Goal: Navigation & Orientation: Find specific page/section

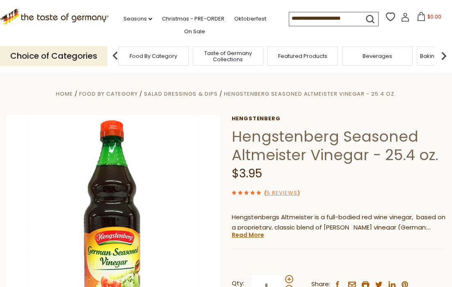
scroll to position [32, 0]
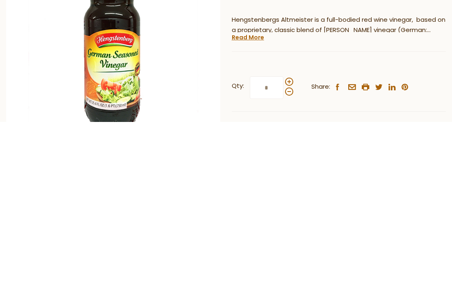
click at [451, 56] on div "Home Food By Category Salad Dressings & Dips Hengstenberg Seasoned Altmeister V…" at bounding box center [226, 198] width 452 height 285
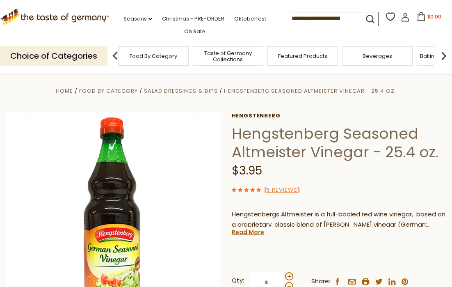
scroll to position [0, 0]
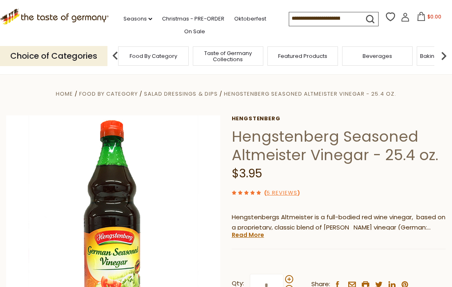
click at [312, 19] on input at bounding box center [323, 17] width 69 height 11
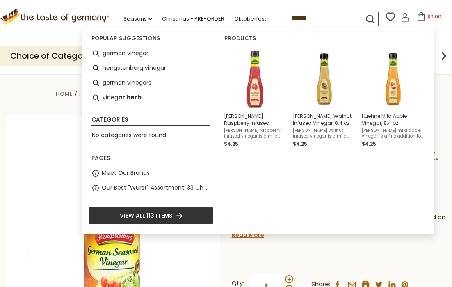
type input "*******"
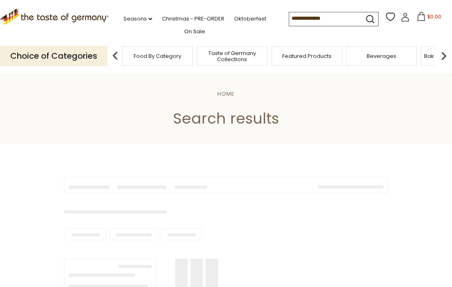
type input "*******"
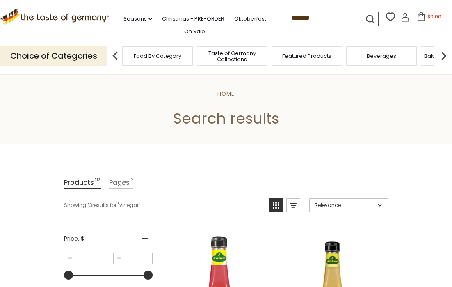
click at [271, 59] on div "Featured Products" at bounding box center [306, 55] width 71 height 19
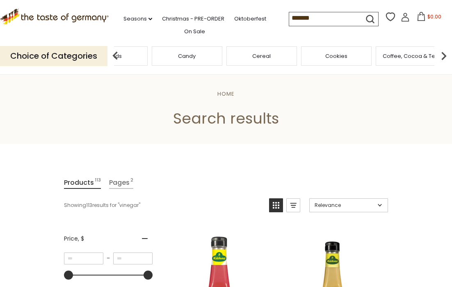
click at [148, 57] on div "Breads" at bounding box center [112, 55] width 71 height 19
click at [125, 57] on div "Cereal" at bounding box center [90, 55] width 71 height 19
click at [75, 57] on p "Choice of Categories" at bounding box center [53, 56] width 107 height 20
click at [118, 62] on div "Cookies" at bounding box center [116, 55] width 71 height 19
click at [143, 53] on span "Coffee, Cocoa & Tea" at bounding box center [116, 56] width 56 height 6
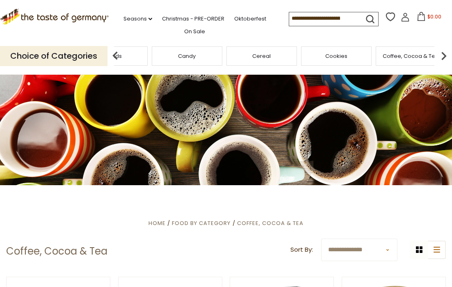
click at [196, 56] on span "Candy" at bounding box center [187, 56] width 18 height 6
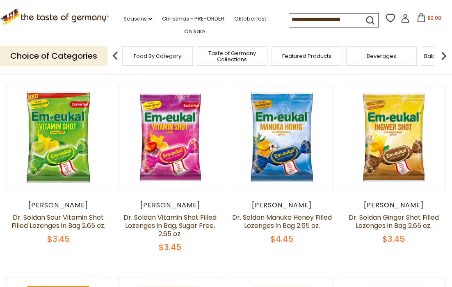
scroll to position [186, 0]
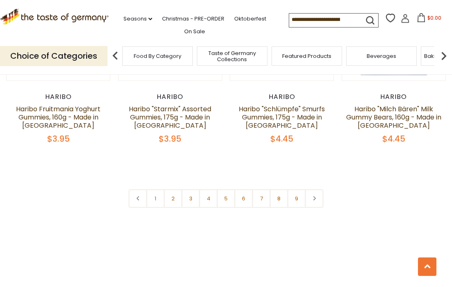
click at [174, 193] on link "2" at bounding box center [173, 198] width 18 height 18
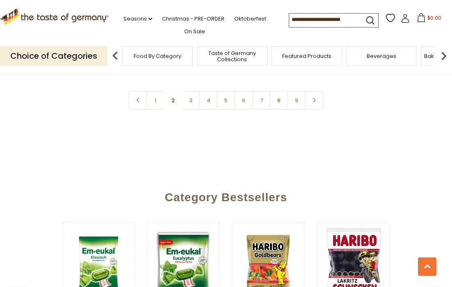
scroll to position [1911, 0]
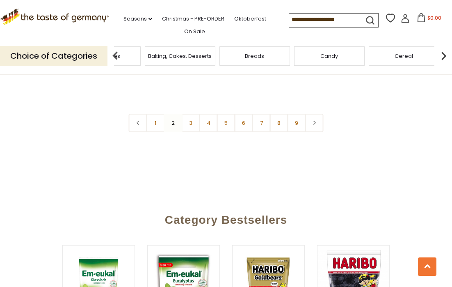
click at [120, 53] on span "Beverages" at bounding box center [106, 56] width 30 height 6
